Goal: Use online tool/utility: Utilize a website feature to perform a specific function

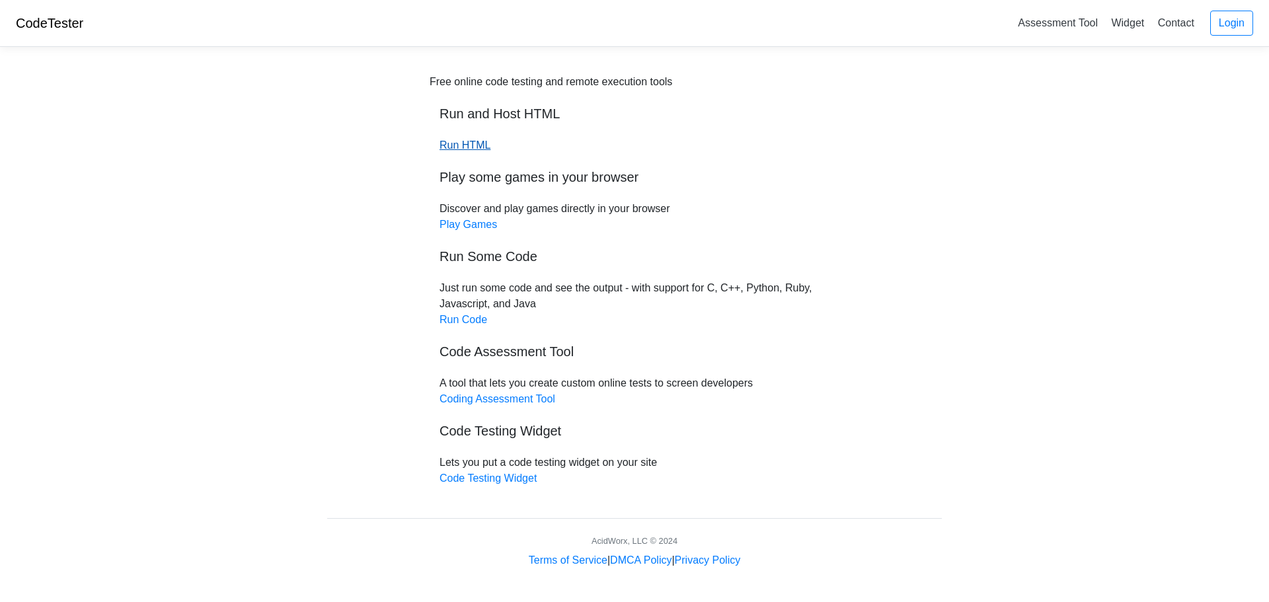
click at [466, 143] on link "Run HTML" at bounding box center [464, 144] width 51 height 11
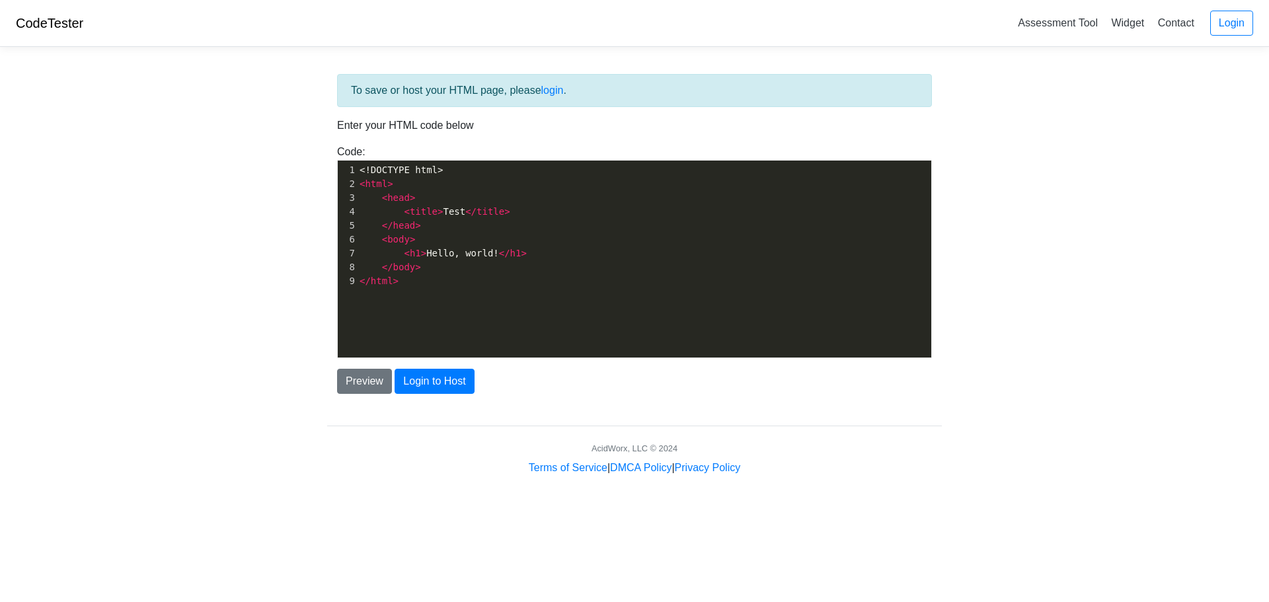
scroll to position [5, 0]
click at [414, 180] on pre "< html >" at bounding box center [649, 184] width 584 height 14
type textarea ">"
click at [414, 180] on pre "< html >" at bounding box center [649, 184] width 584 height 14
click at [410, 170] on span "<!DOCTYPE html>" at bounding box center [400, 170] width 83 height 11
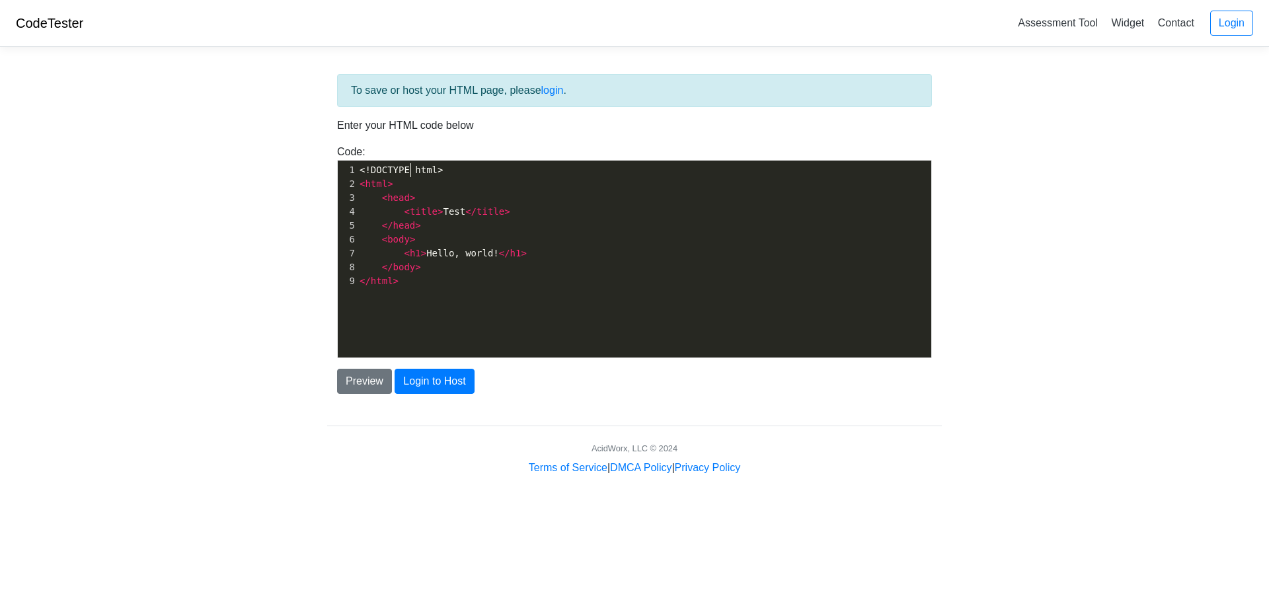
click at [404, 176] on pre "<!DOCTYPE html>" at bounding box center [649, 170] width 584 height 14
type textarea "DOCTYPE"
click at [404, 176] on pre "<!DOCTYPE html>" at bounding box center [649, 170] width 584 height 14
click at [388, 176] on pre "<!DOCTYPE html>" at bounding box center [649, 170] width 584 height 14
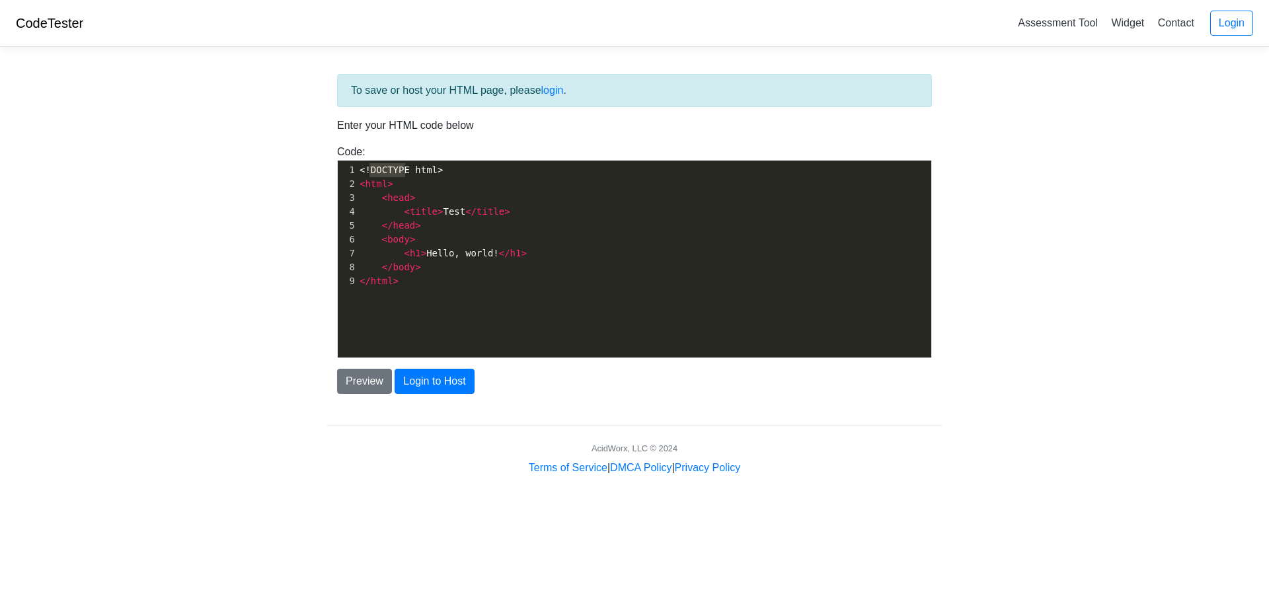
type textarea "<!DOCTYPE html>"
click at [388, 176] on pre "<!DOCTYPE html>" at bounding box center [649, 170] width 584 height 14
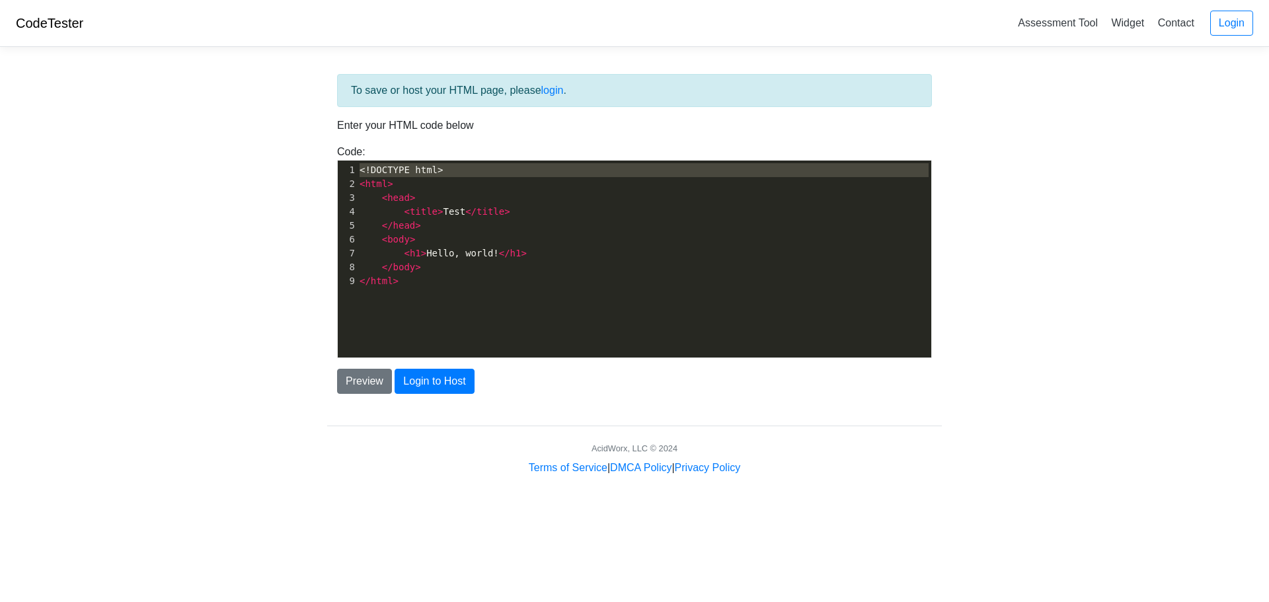
click at [388, 176] on pre "<!DOCTYPE html>" at bounding box center [649, 170] width 584 height 14
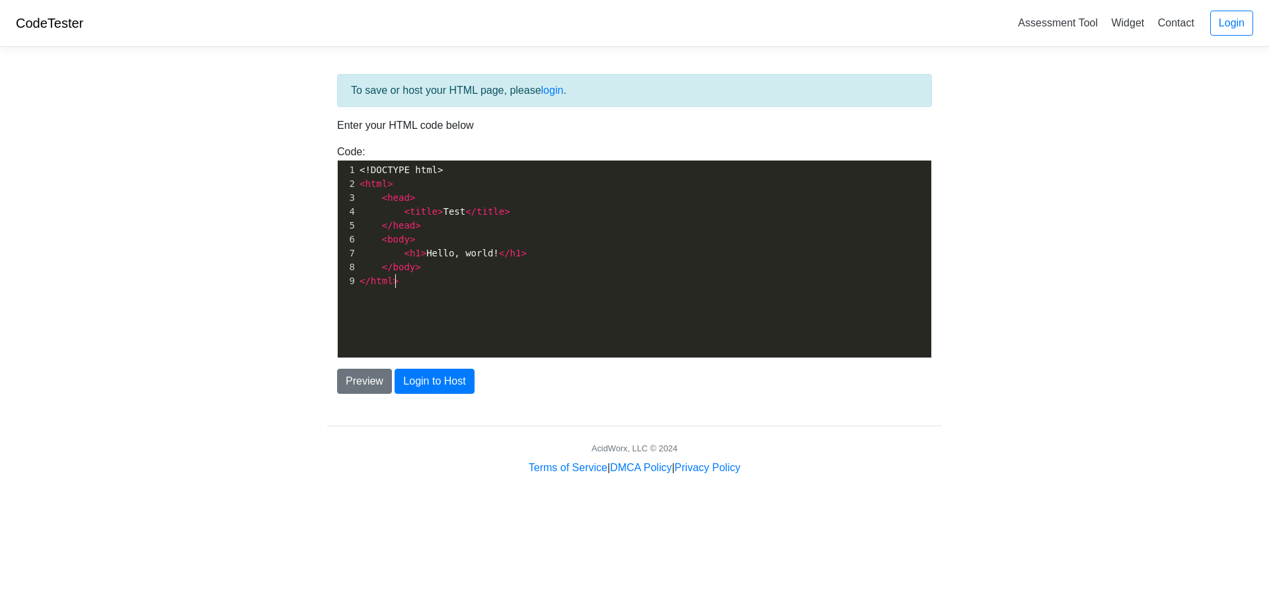
type textarea "<!DOCTYPE html> <html> <head> <title>Test</title> </head> <body> <h1>Hello, wor…"
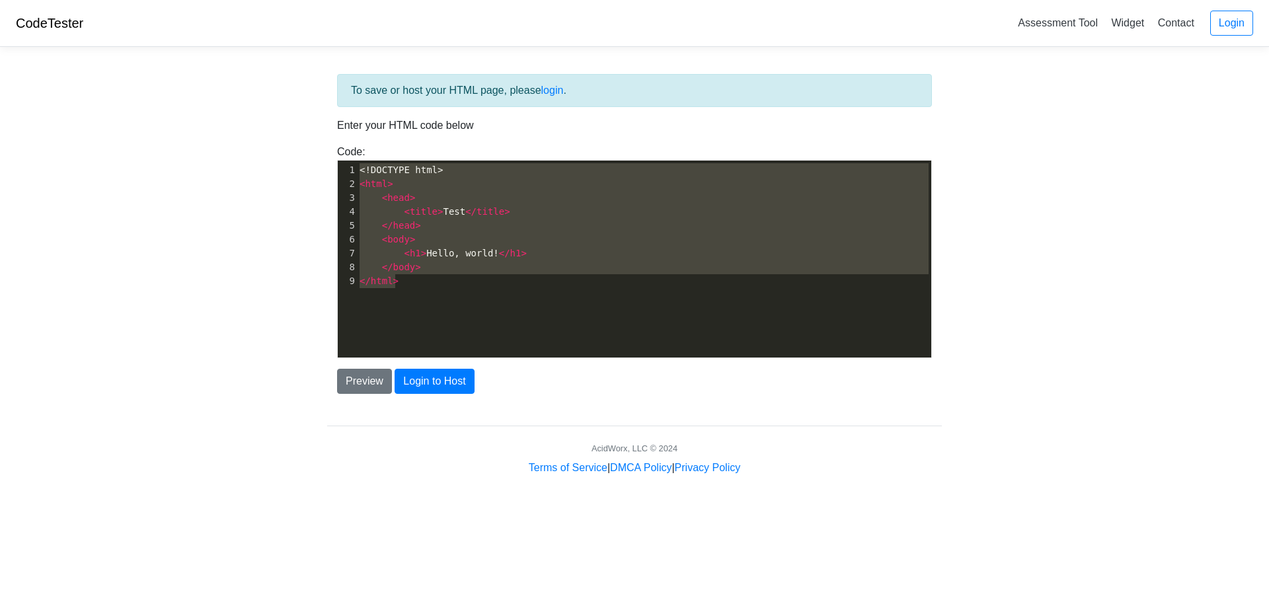
drag, startPoint x: 463, startPoint y: 301, endPoint x: 301, endPoint y: 137, distance: 230.3
click at [301, 137] on body "CodeTester Assessment Tool Widget Contact Login To save or host your HTML page,…" at bounding box center [634, 238] width 1269 height 476
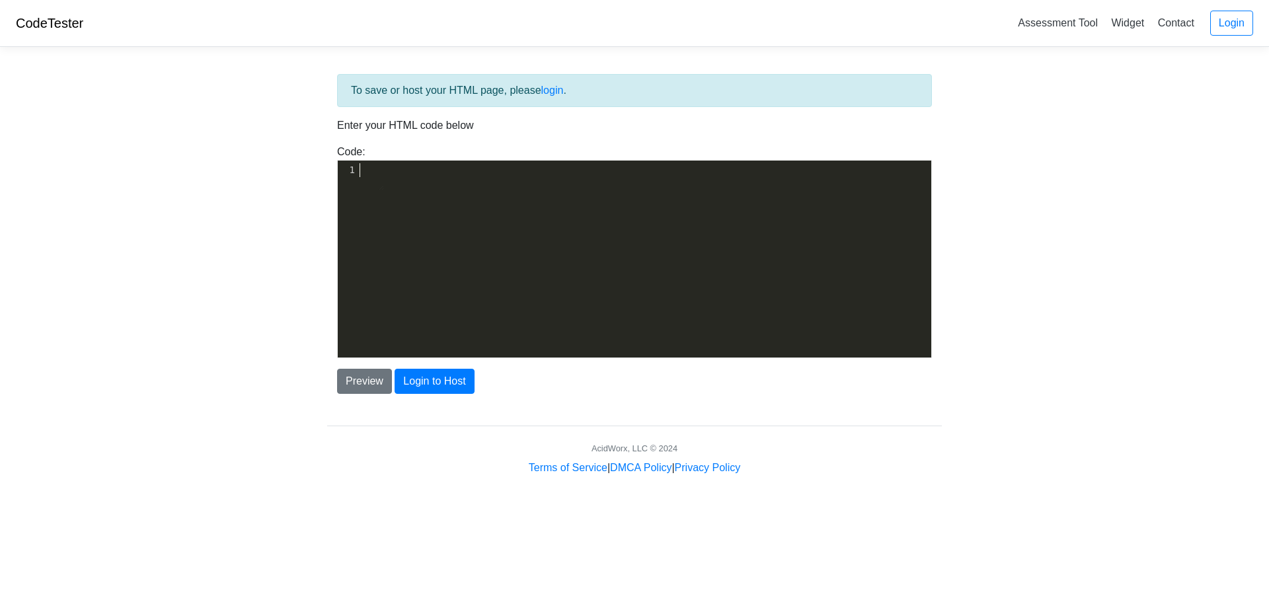
type textarea "​"
drag, startPoint x: 367, startPoint y: 173, endPoint x: 304, endPoint y: 98, distance: 97.5
click at [304, 98] on body "CodeTester Assessment Tool Widget Contact Login To save or host your HTML page,…" at bounding box center [634, 238] width 1269 height 476
click at [373, 176] on pre "​" at bounding box center [649, 170] width 584 height 14
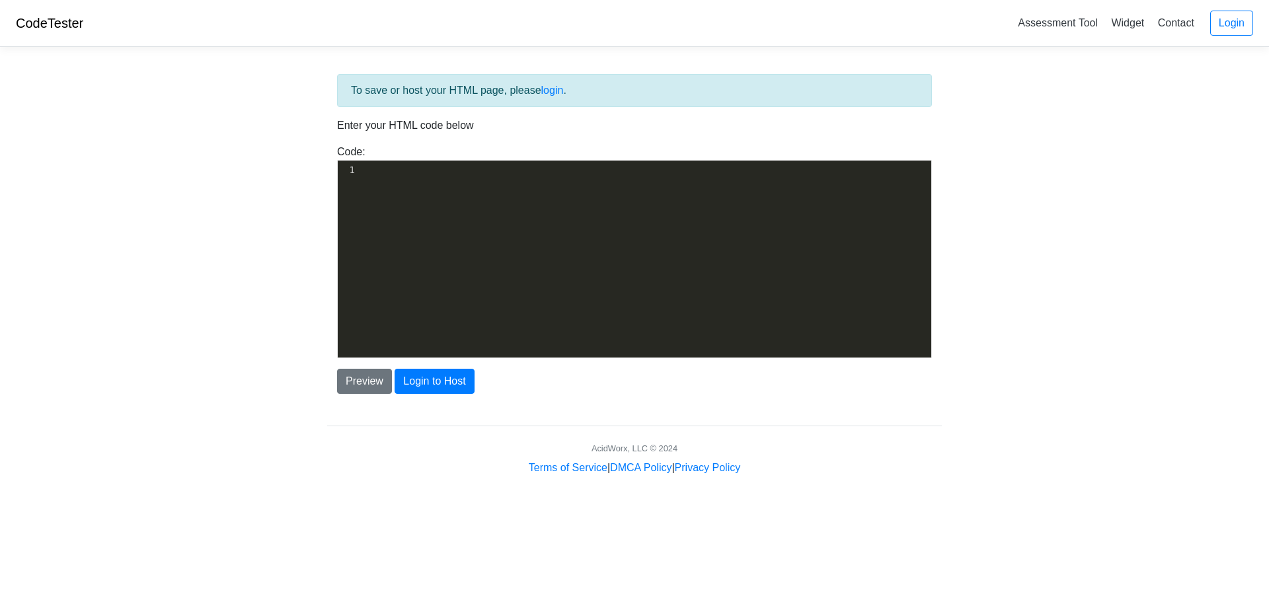
scroll to position [1, 0]
type textarea "​"
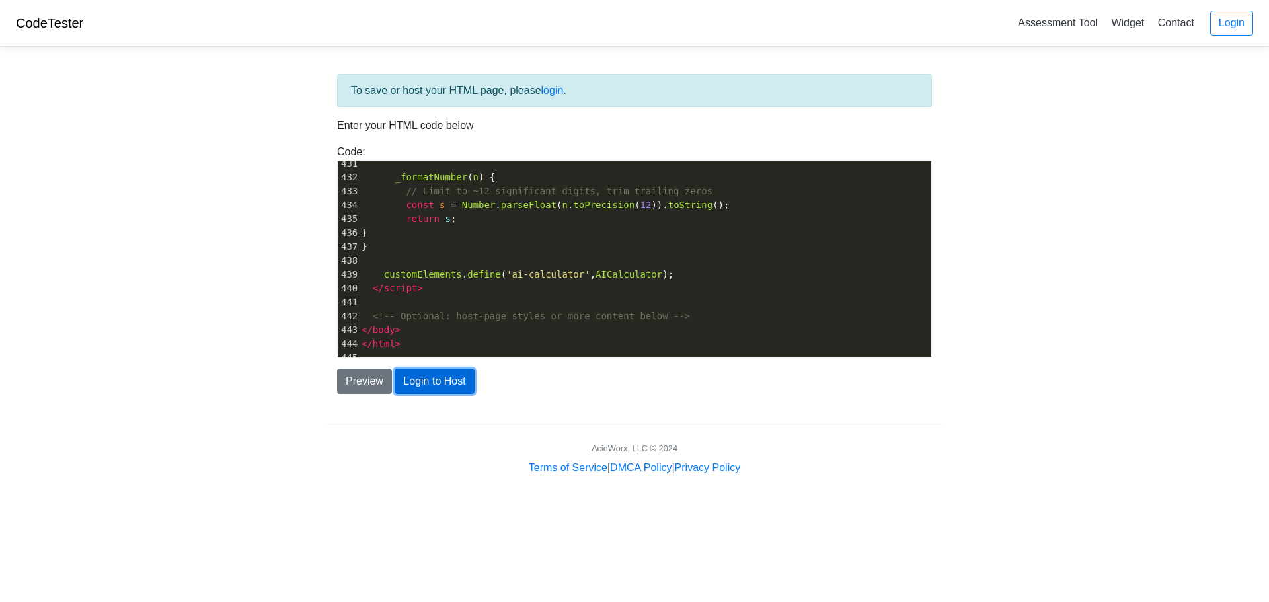
click at [422, 385] on button "Login to Host" at bounding box center [433, 381] width 79 height 25
click at [554, 93] on link "login" at bounding box center [552, 90] width 22 height 11
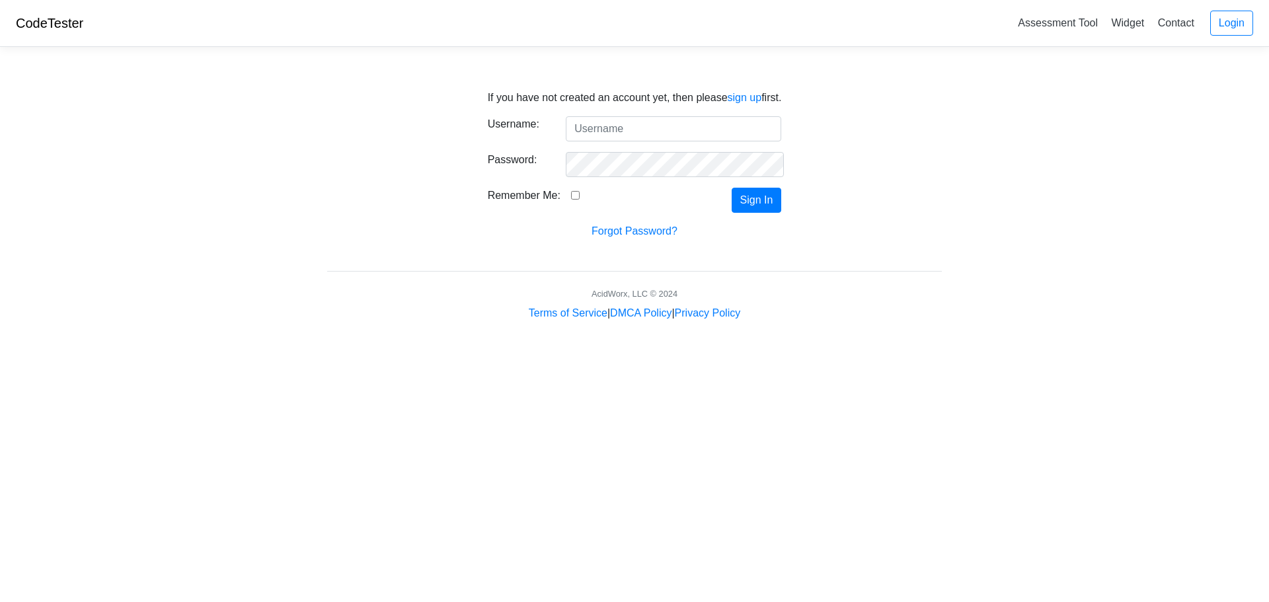
click at [580, 126] on input "Username:" at bounding box center [673, 128] width 215 height 25
